Goal: Find specific page/section

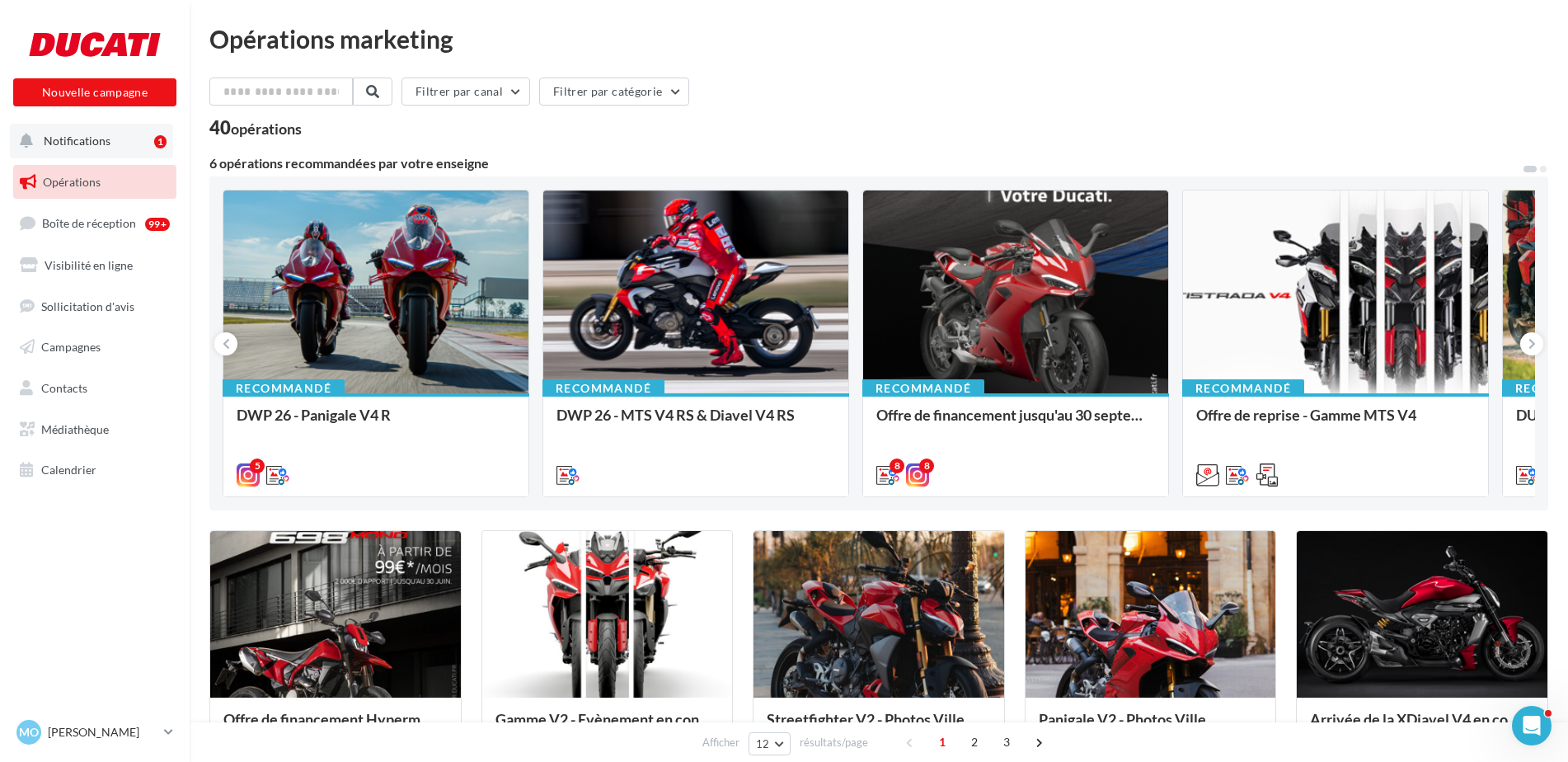
click at [102, 156] on button "Notifications 1" at bounding box center [92, 140] width 163 height 34
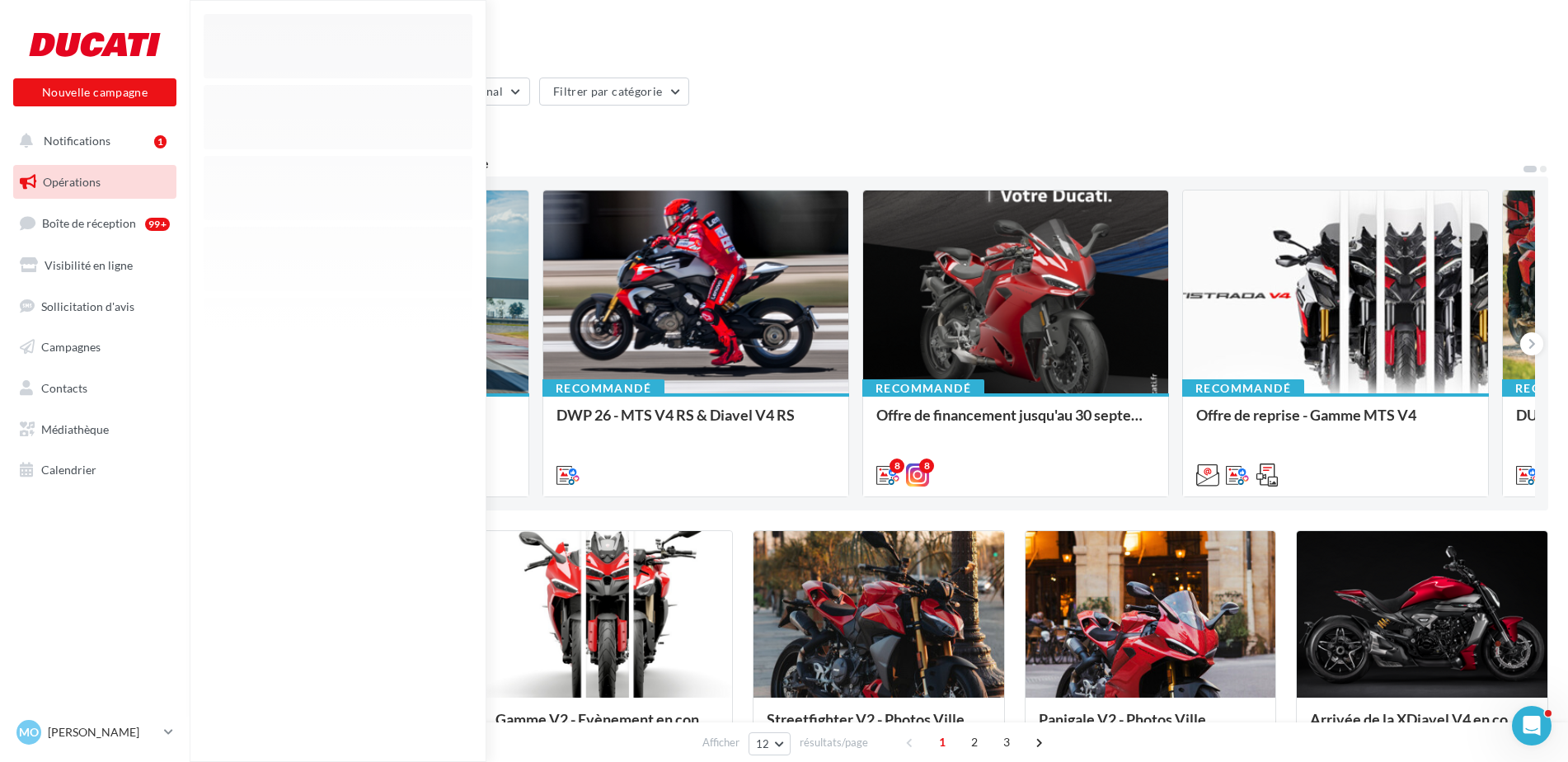
click at [890, 153] on div "Filtrer par canal Filtrer par catégorie 40 opérations 6 opérations recommandées…" at bounding box center [878, 757] width 1339 height 1359
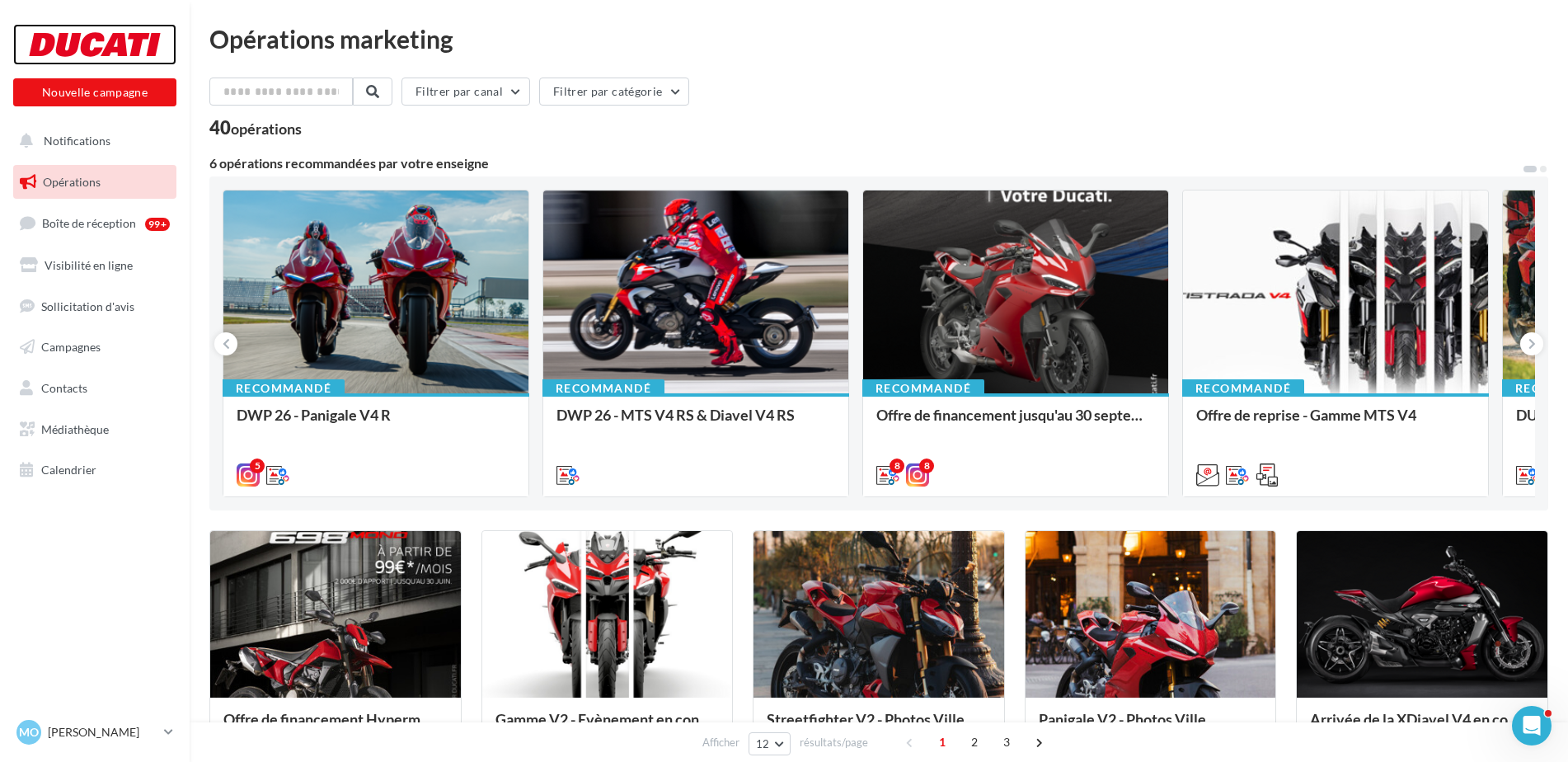
click at [113, 49] on div at bounding box center [94, 44] width 132 height 41
click at [94, 152] on button "Notifications 1" at bounding box center [92, 140] width 163 height 34
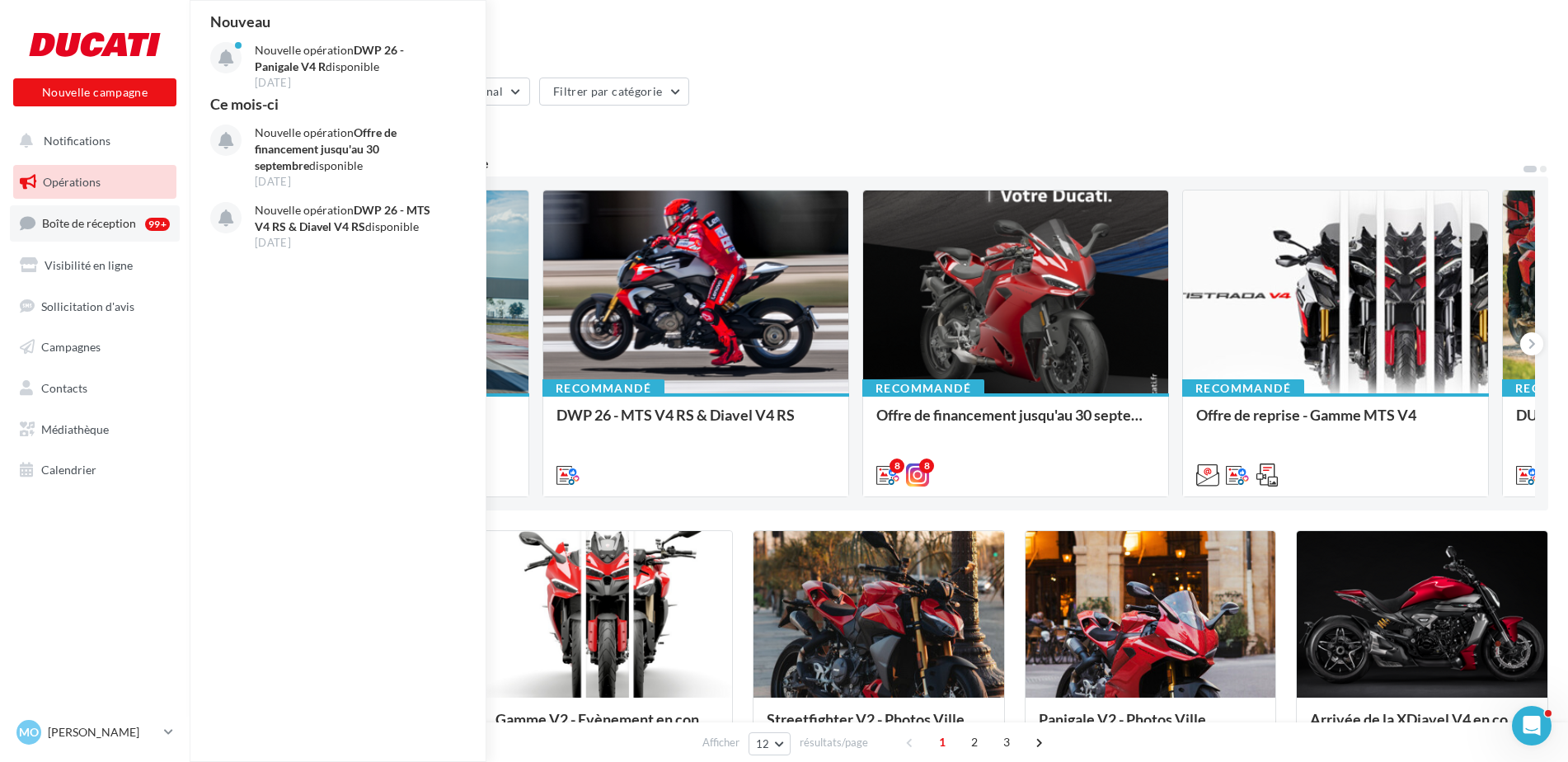
click at [106, 227] on span "Boîte de réception" at bounding box center [89, 223] width 94 height 14
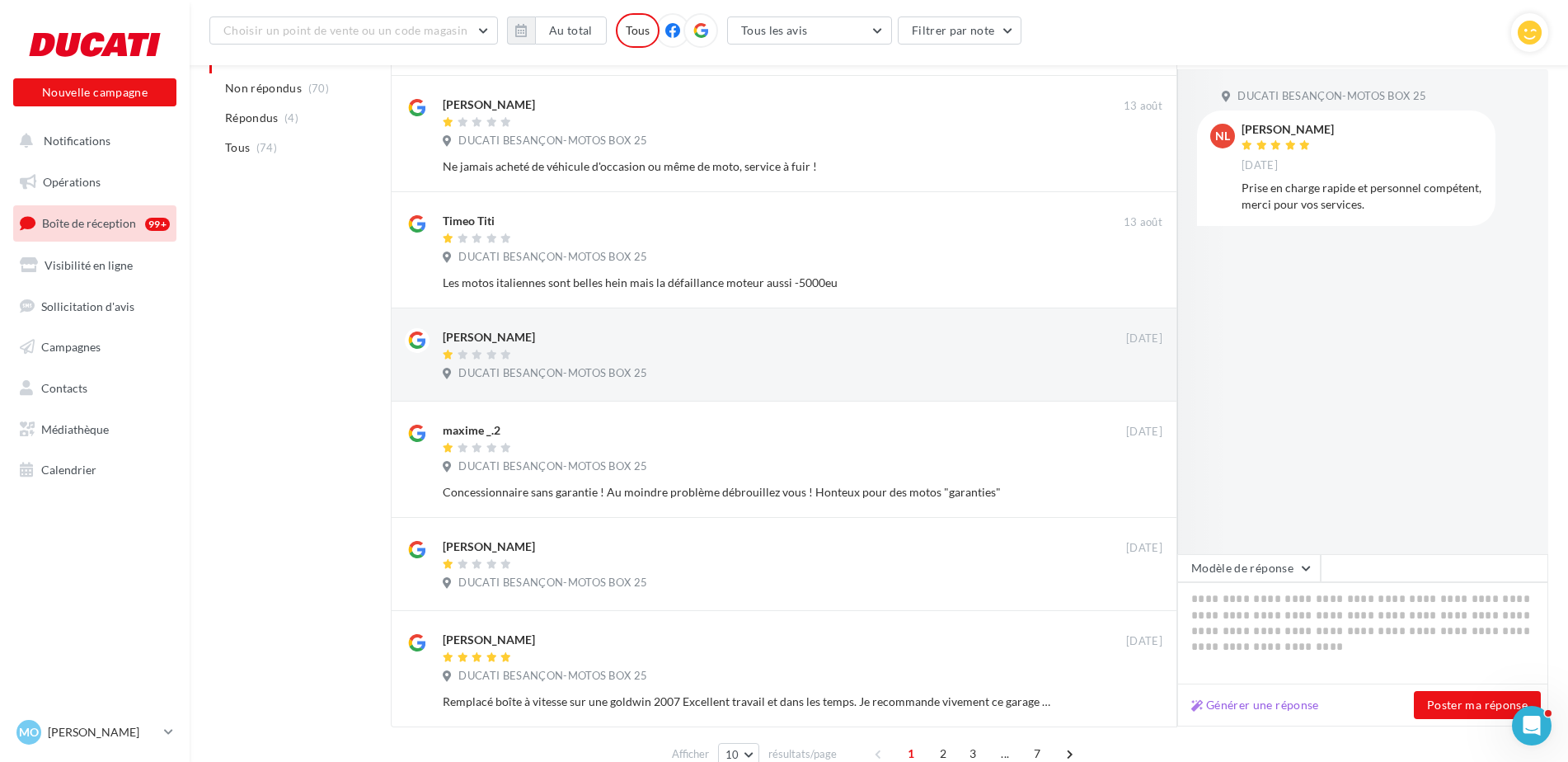
scroll to position [701, 0]
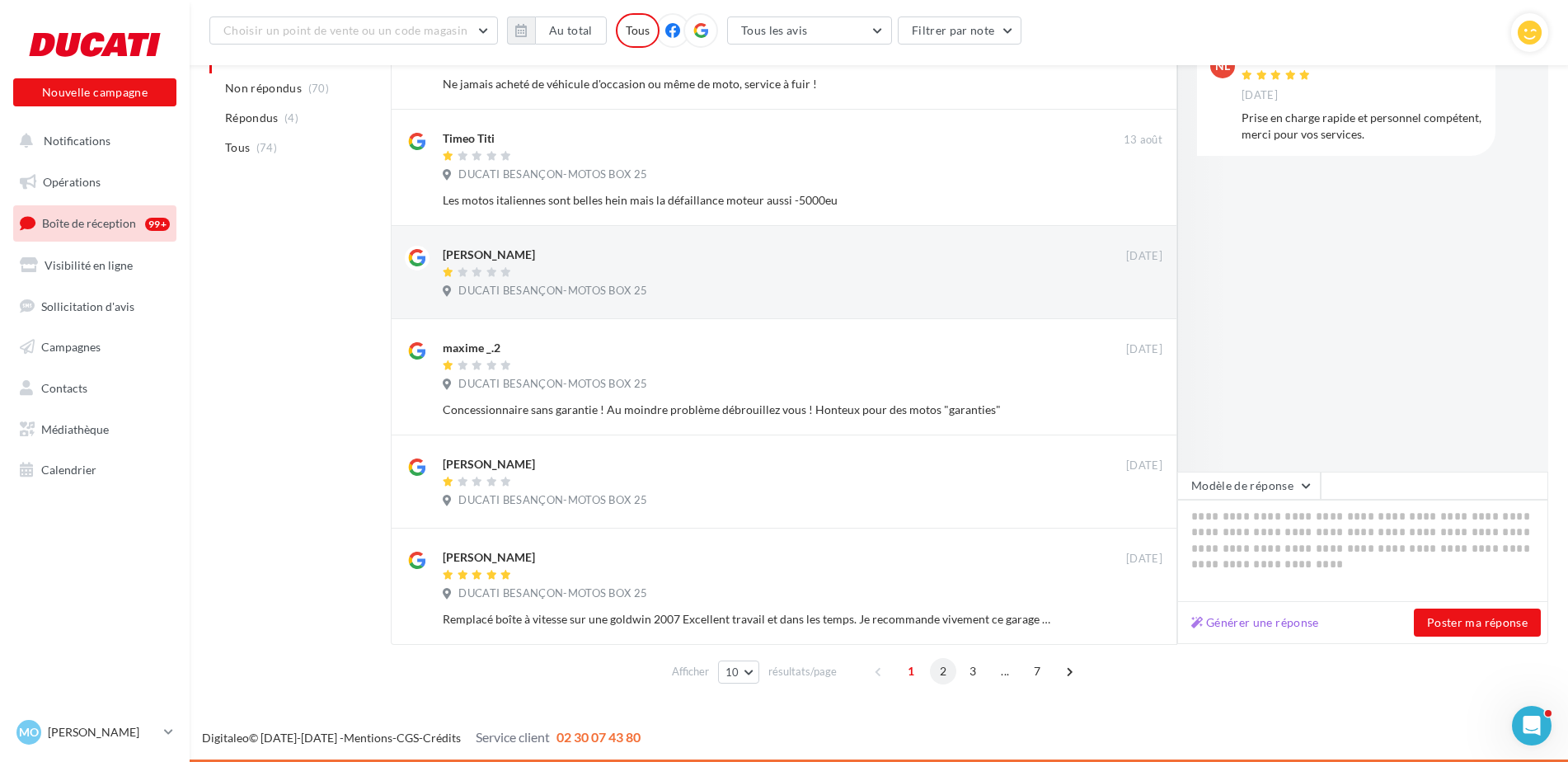
click at [937, 671] on span "2" at bounding box center [942, 670] width 26 height 26
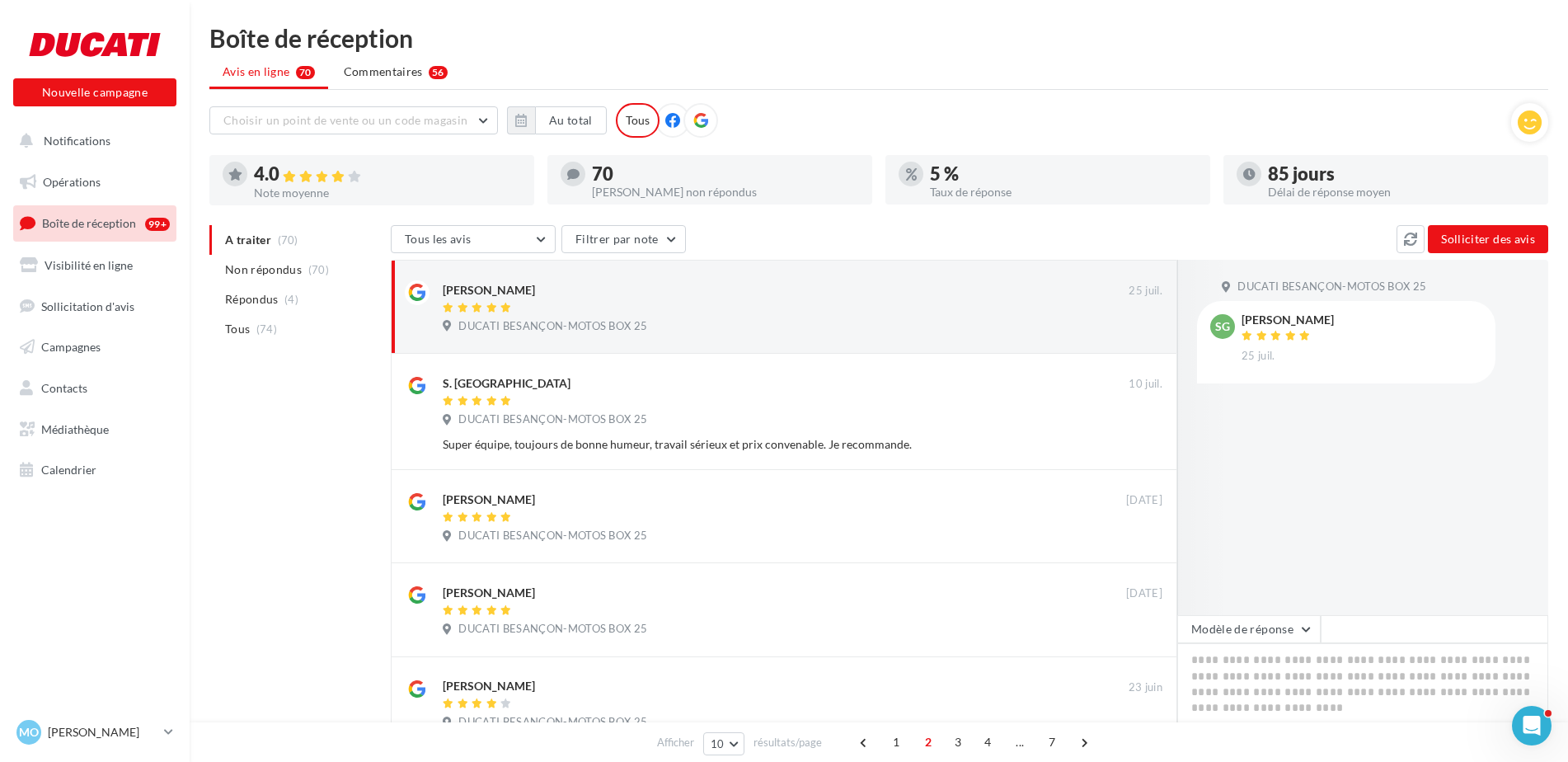
scroll to position [0, 0]
click at [894, 748] on span "1" at bounding box center [895, 742] width 26 height 26
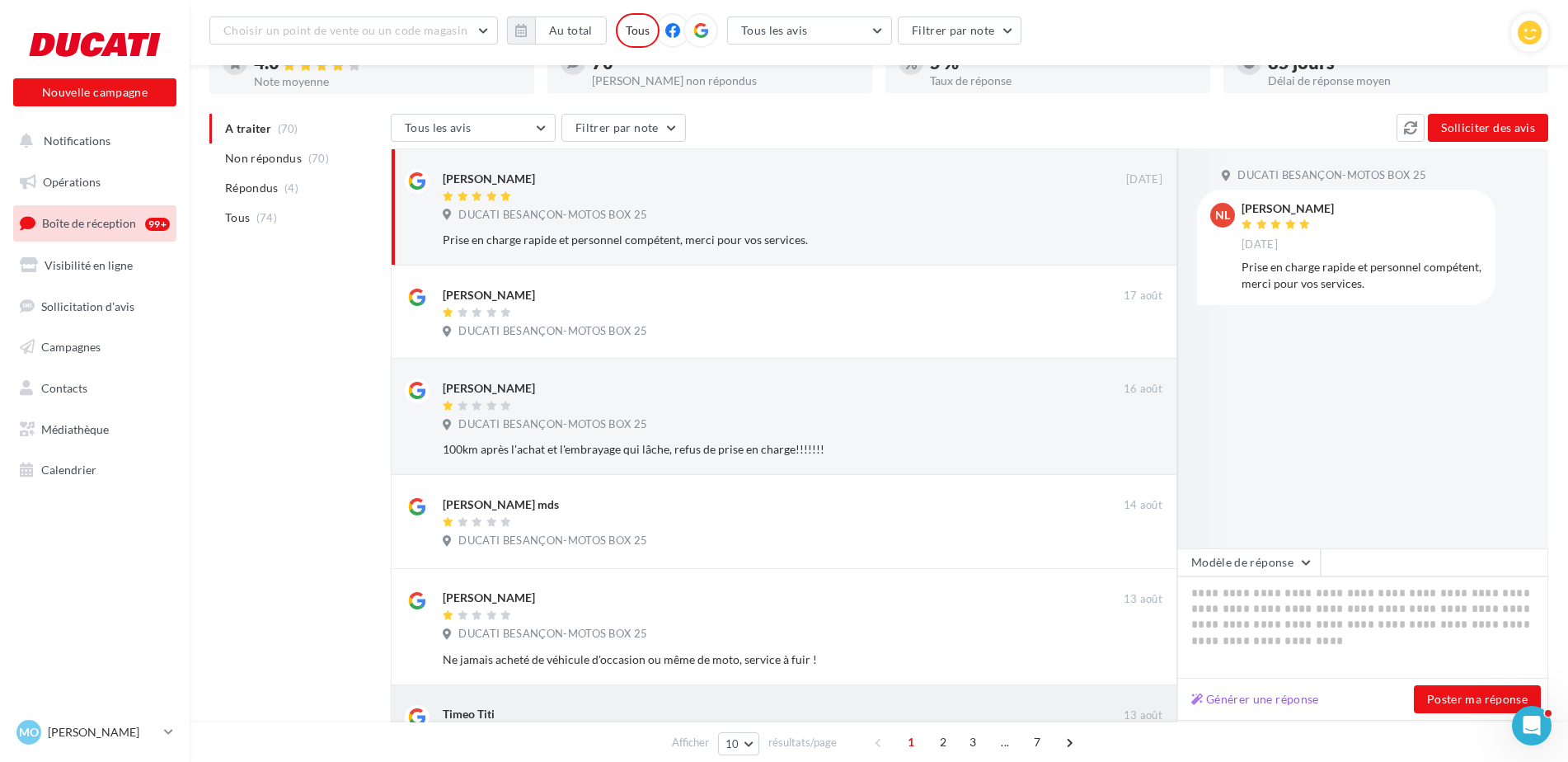
scroll to position [123, 0]
